Goal: Check status: Check status

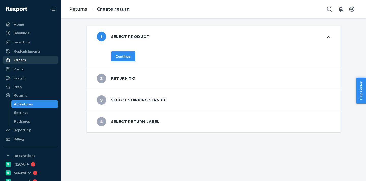
click at [28, 61] on div "Orders" at bounding box center [31, 59] width 54 height 7
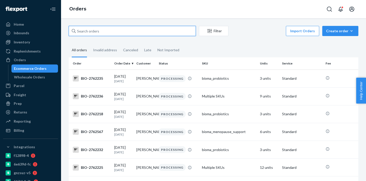
click at [94, 33] on input "text" at bounding box center [132, 31] width 127 height 10
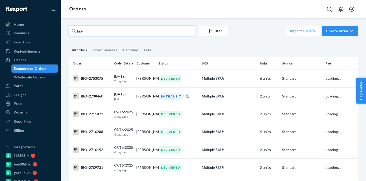
paste input "2748431"
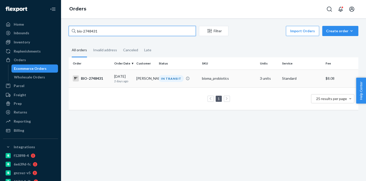
type input "bio-2748431"
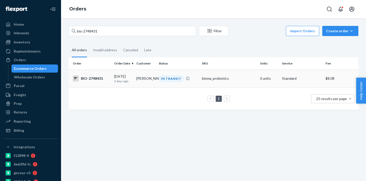
click at [138, 77] on td "[PERSON_NAME]" at bounding box center [145, 79] width 22 height 18
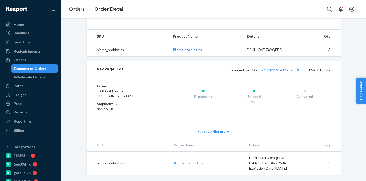
scroll to position [153, 0]
click at [285, 72] on link "EZ17583190416757" at bounding box center [276, 70] width 33 height 4
